Goal: Participate in discussion: Engage in conversation with other users on a specific topic

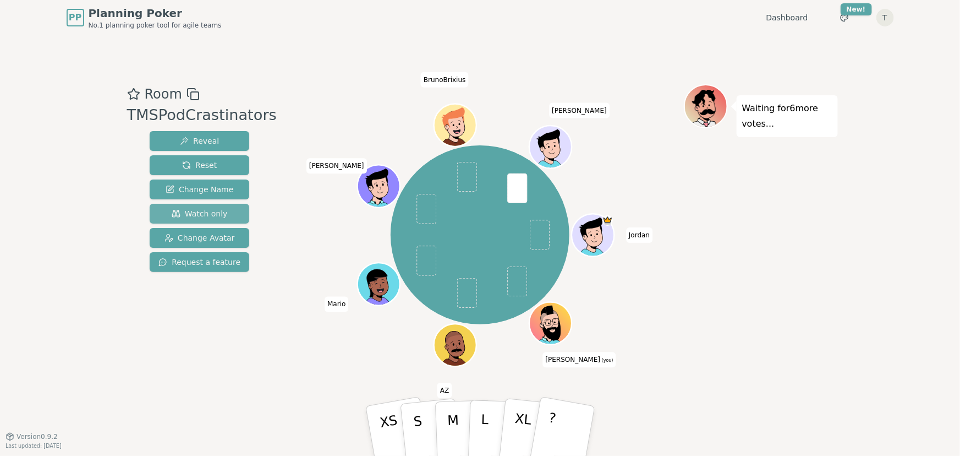
click at [193, 210] on span "Watch only" at bounding box center [200, 213] width 56 height 11
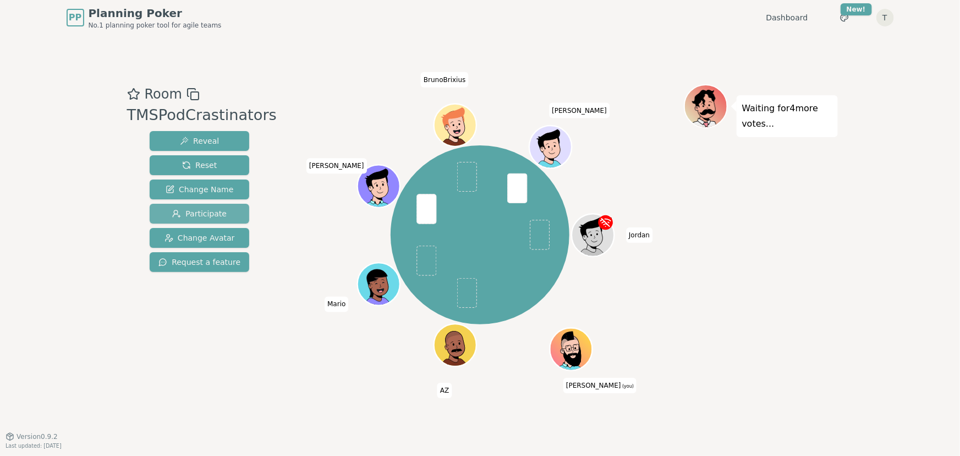
click at [198, 212] on span "Participate" at bounding box center [199, 213] width 54 height 11
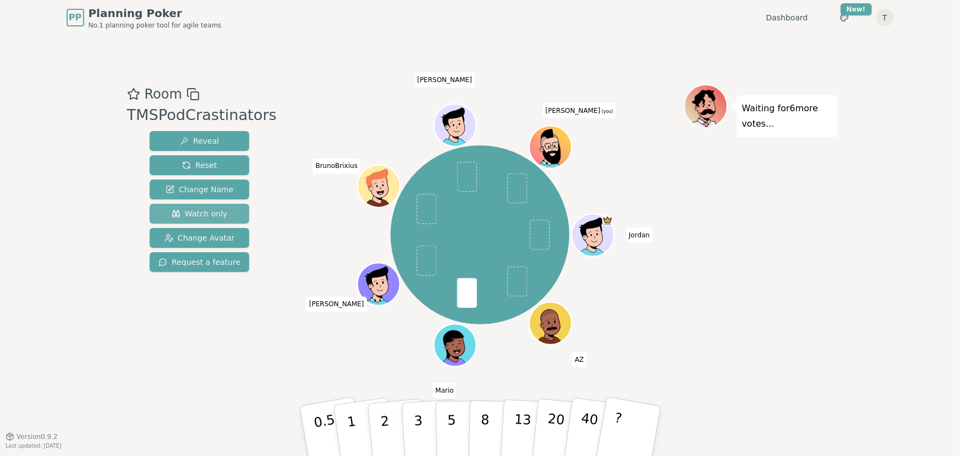
click at [189, 211] on span "Watch only" at bounding box center [200, 213] width 56 height 11
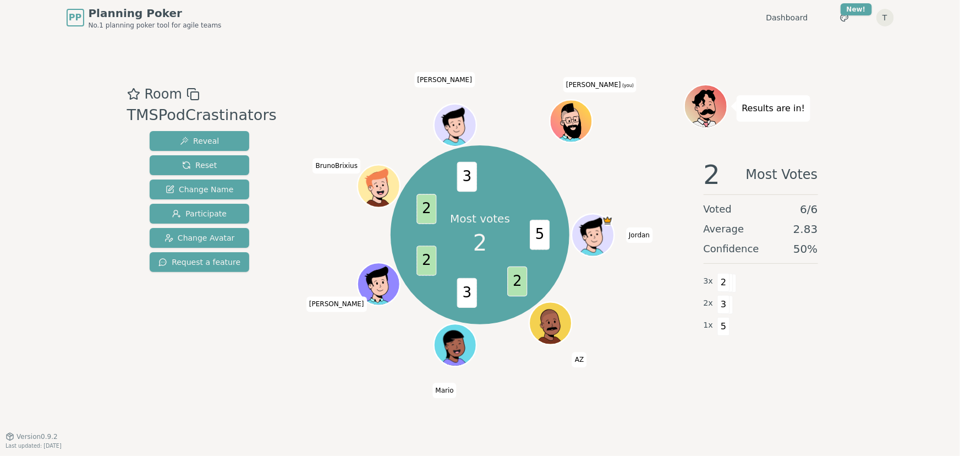
click at [295, 358] on div "Most votes 2 5 2 3 2 2 3 Jordan AZ [PERSON_NAME] BrunoBrixius [PERSON_NAME] (yo…" at bounding box center [480, 234] width 407 height 261
click at [195, 161] on span "Reset" at bounding box center [199, 165] width 35 height 11
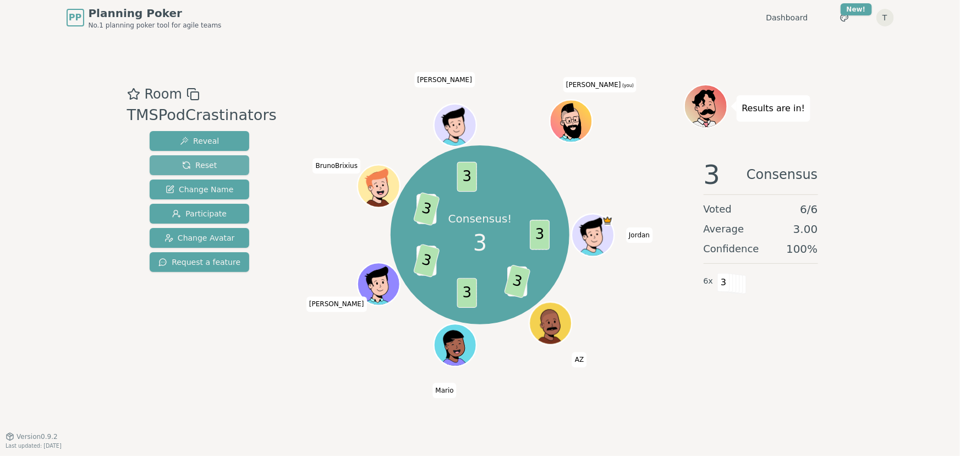
click at [182, 166] on span "Reset" at bounding box center [199, 165] width 35 height 11
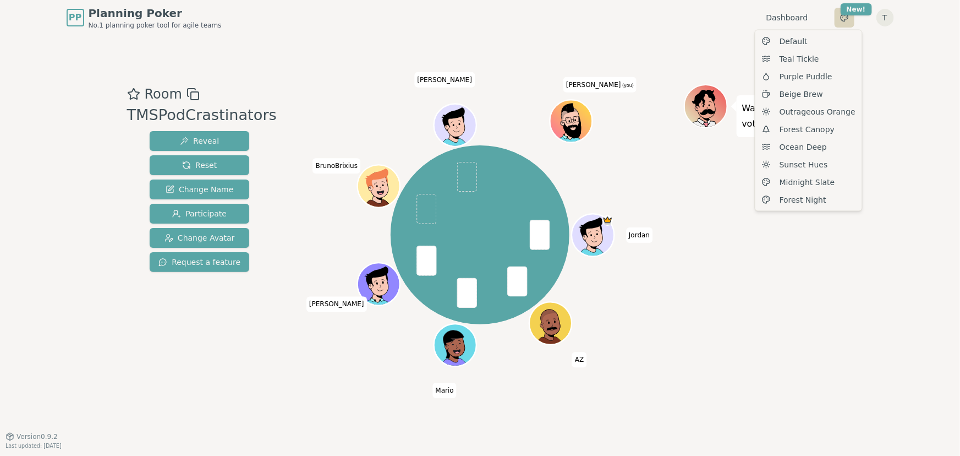
click at [844, 17] on html "PP Planning Poker No.1 planning poker tool for agile teams Dashboard Toggle the…" at bounding box center [480, 228] width 960 height 456
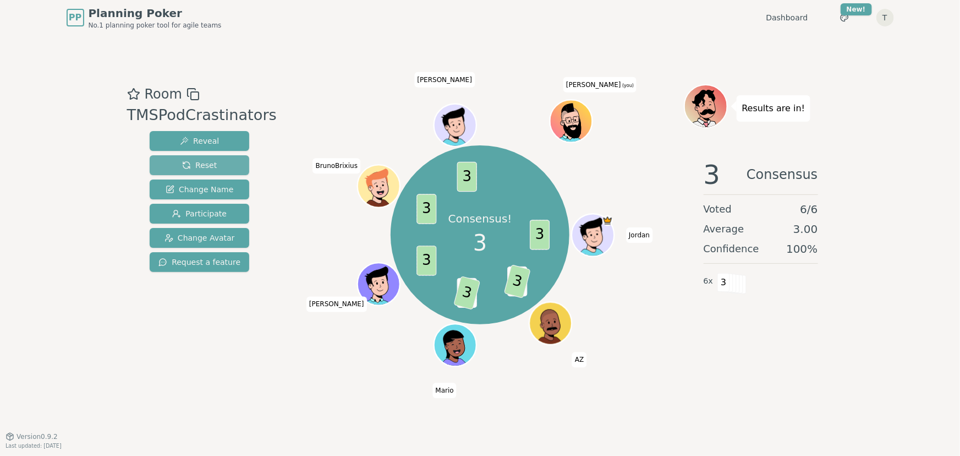
click at [187, 167] on span "Reset" at bounding box center [199, 165] width 35 height 11
